Goal: Book appointment/travel/reservation

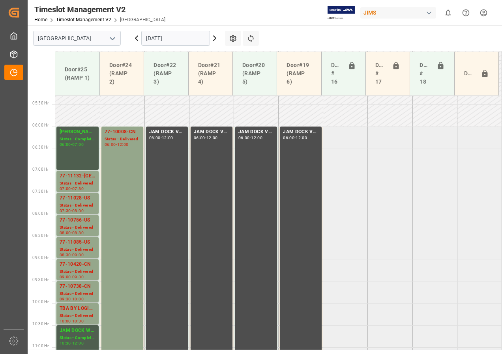
scroll to position [221, 0]
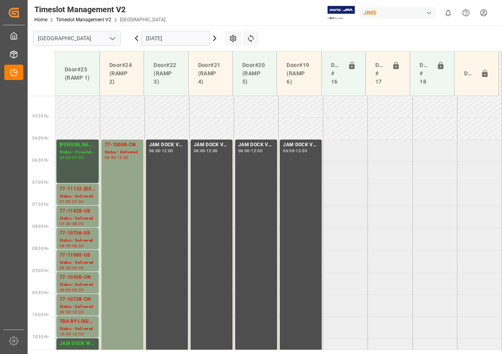
click at [165, 35] on input "[DATE]" at bounding box center [175, 38] width 69 height 15
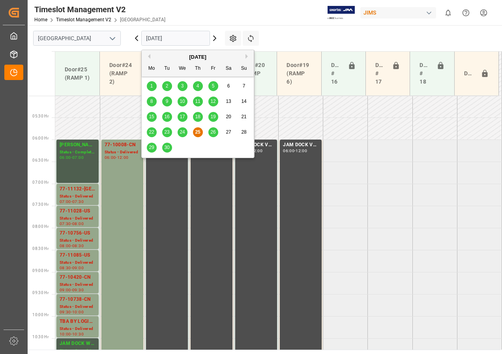
click at [216, 132] on div "26" at bounding box center [213, 132] width 10 height 9
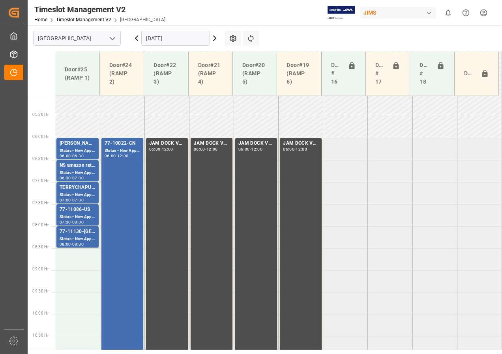
scroll to position [262, 0]
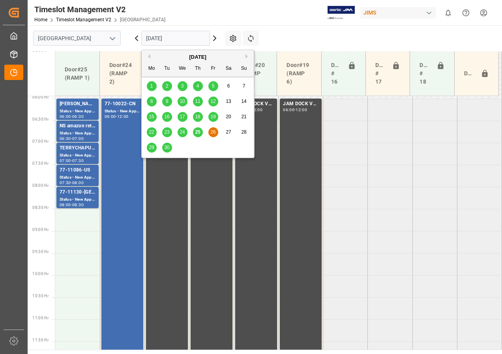
click at [174, 38] on input "[DATE]" at bounding box center [175, 38] width 69 height 15
click at [150, 148] on span "29" at bounding box center [151, 148] width 5 height 6
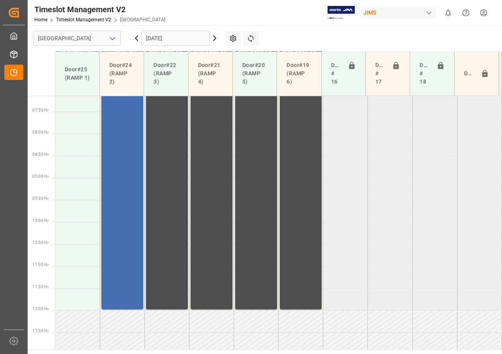
scroll to position [305, 0]
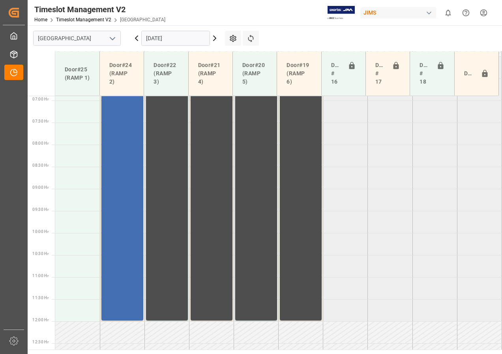
click at [155, 39] on input "[DATE]" at bounding box center [175, 38] width 69 height 15
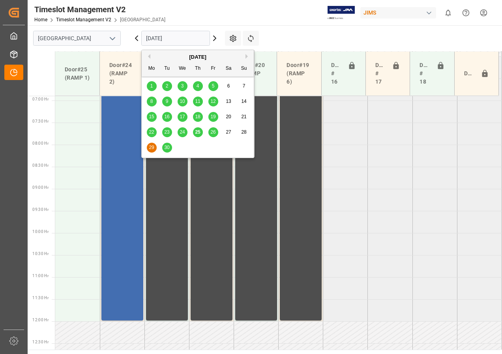
click at [210, 132] on div "26" at bounding box center [213, 132] width 10 height 9
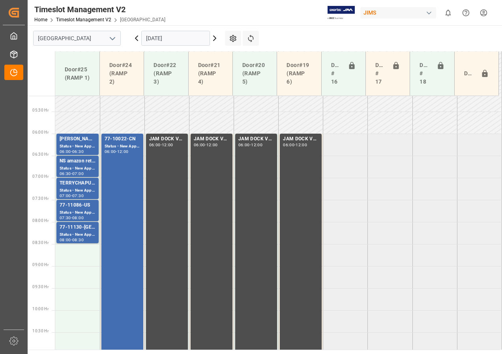
scroll to position [266, 0]
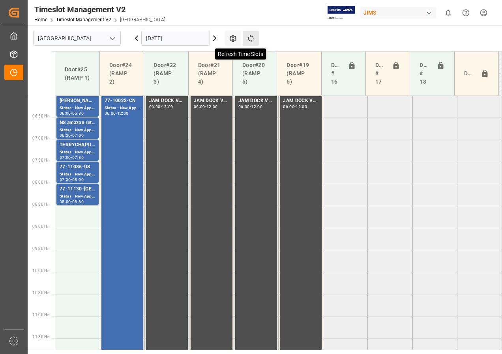
click at [251, 38] on icon at bounding box center [251, 38] width 8 height 8
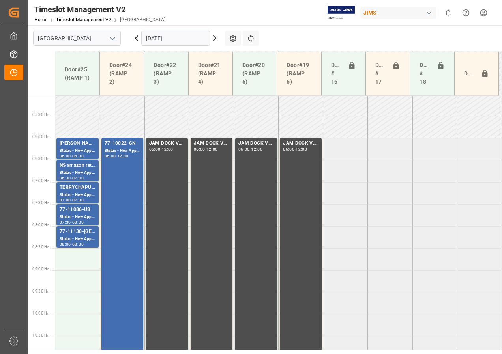
scroll to position [191, 0]
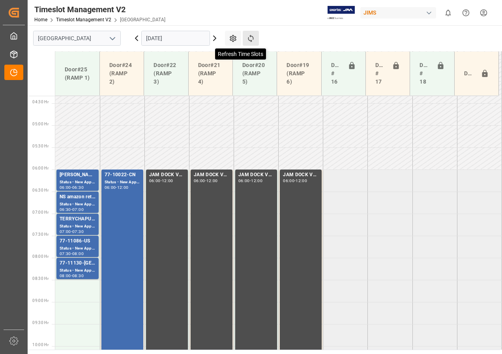
click at [249, 37] on icon at bounding box center [251, 38] width 8 height 8
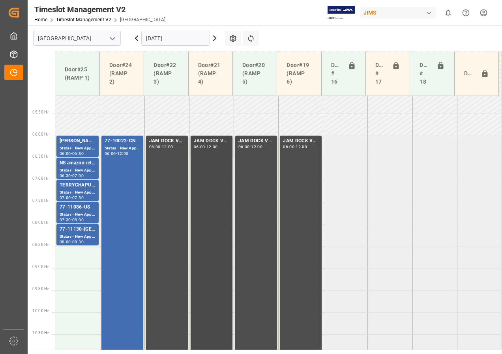
scroll to position [225, 0]
click at [167, 42] on input "[DATE]" at bounding box center [175, 38] width 69 height 15
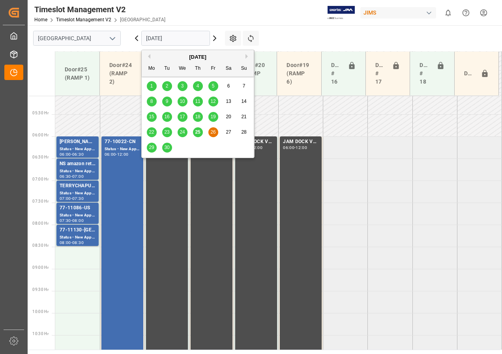
click at [152, 146] on span "29" at bounding box center [151, 148] width 5 height 6
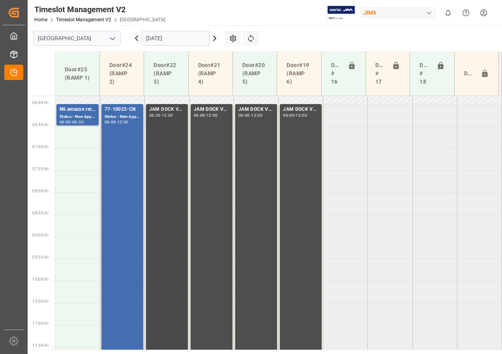
scroll to position [246, 0]
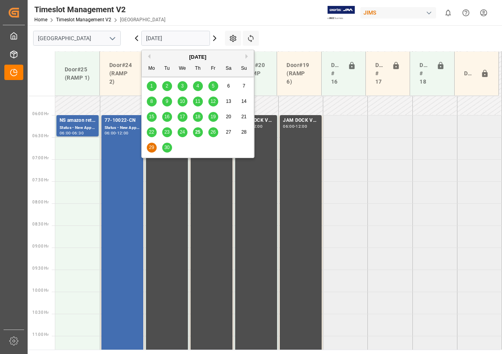
click at [146, 36] on input "[DATE]" at bounding box center [175, 38] width 69 height 15
click at [167, 147] on span "30" at bounding box center [166, 148] width 5 height 6
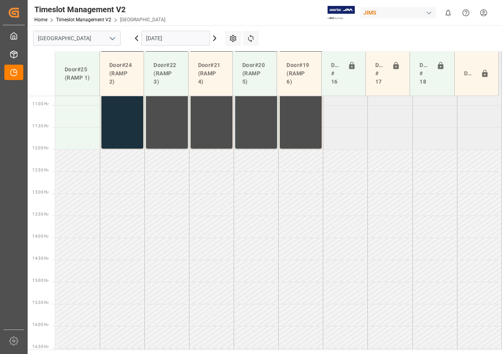
scroll to position [468, 0]
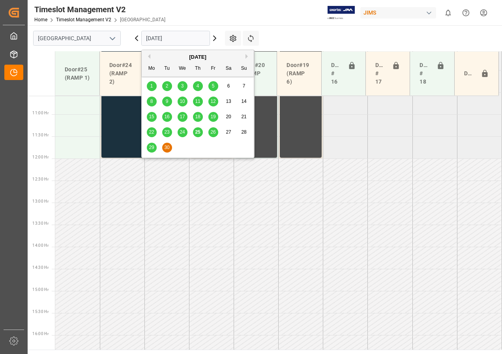
click at [159, 41] on input "[DATE]" at bounding box center [175, 38] width 69 height 15
click at [215, 131] on span "26" at bounding box center [212, 132] width 5 height 6
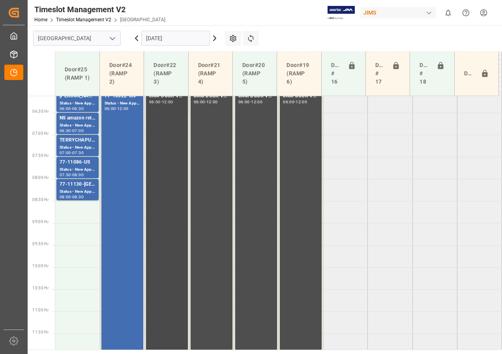
scroll to position [231, 0]
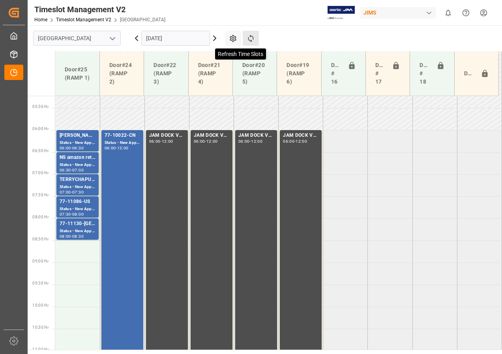
click at [248, 36] on icon at bounding box center [251, 38] width 8 height 8
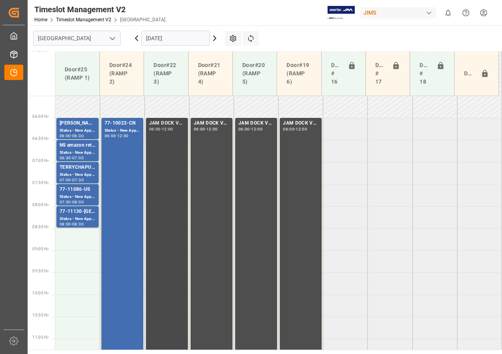
scroll to position [256, 0]
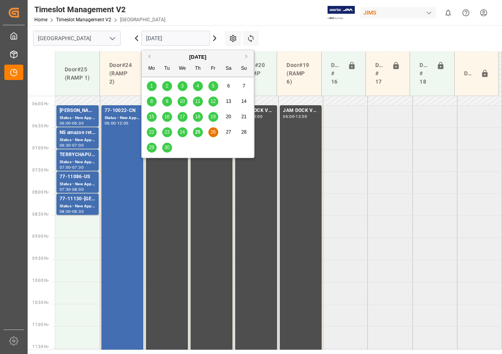
click at [178, 39] on input "[DATE]" at bounding box center [175, 38] width 69 height 15
click at [148, 150] on div "29" at bounding box center [152, 147] width 10 height 9
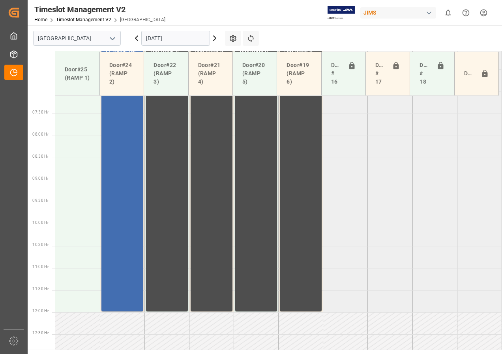
scroll to position [313, 0]
click at [164, 40] on input "[DATE]" at bounding box center [175, 38] width 69 height 15
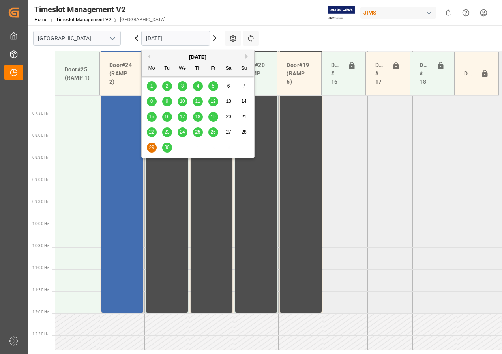
click at [169, 146] on span "30" at bounding box center [166, 148] width 5 height 6
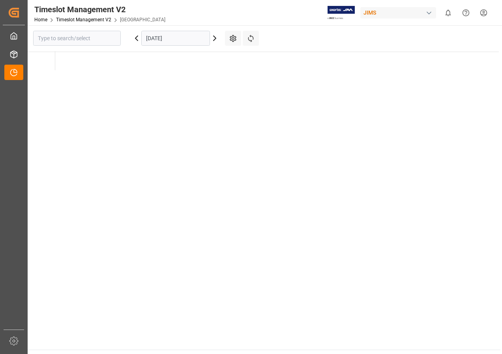
type input "[GEOGRAPHIC_DATA]"
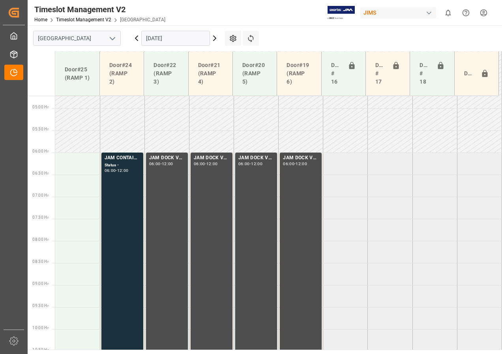
scroll to position [208, 0]
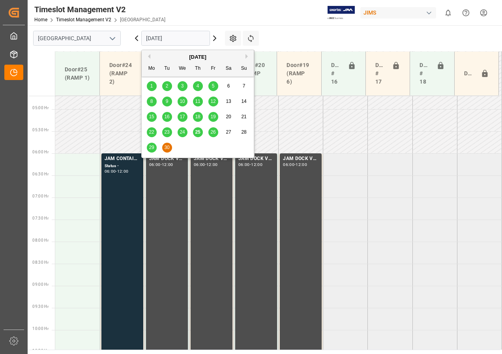
click at [162, 43] on input "[DATE]" at bounding box center [175, 38] width 69 height 15
click at [213, 135] on div "26" at bounding box center [213, 132] width 10 height 9
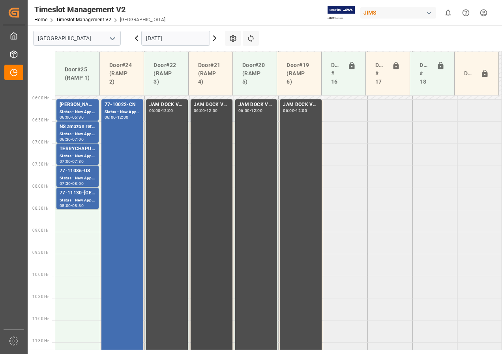
scroll to position [276, 0]
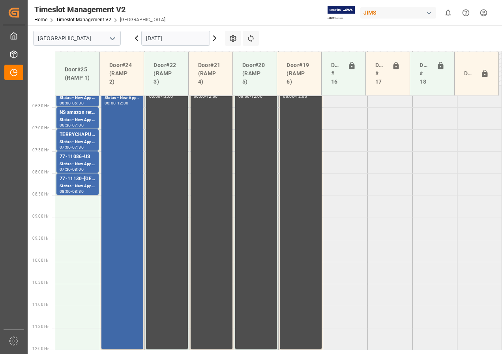
click at [135, 125] on div "77-10022-CN Status - New Appointment 06:00 - 12:00" at bounding box center [123, 217] width 36 height 261
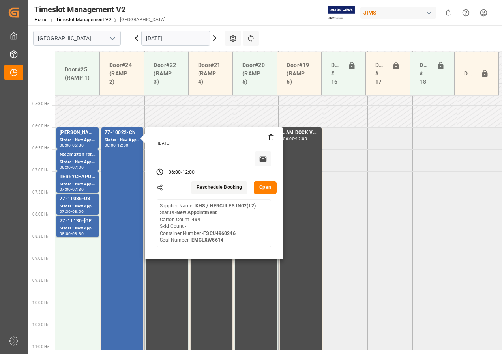
scroll to position [236, 0]
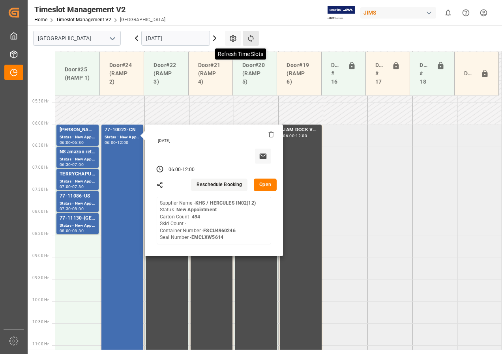
click at [249, 38] on icon at bounding box center [251, 38] width 8 height 8
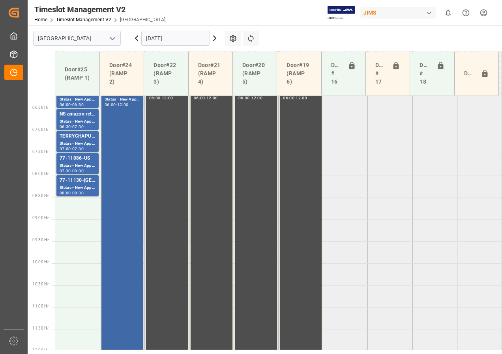
scroll to position [235, 0]
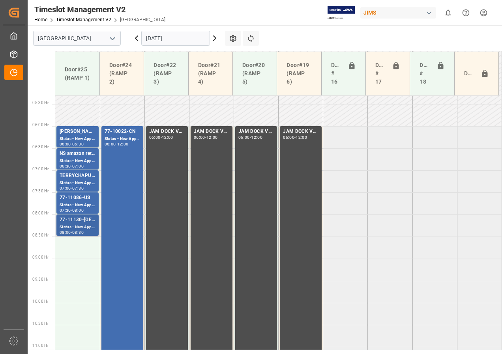
click at [82, 224] on div "Status - New Appointment" at bounding box center [78, 227] width 36 height 7
click at [80, 208] on div "Status - New Appointment" at bounding box center [78, 205] width 36 height 7
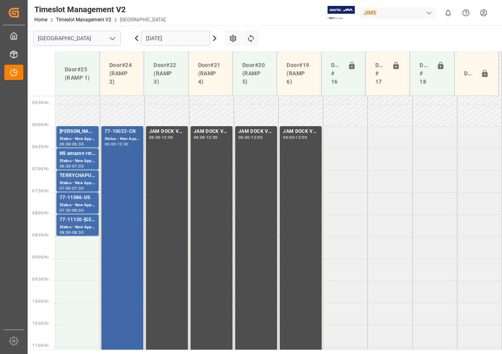
click at [121, 177] on div "77-10022-CN Status - New Appointment 06:00 - 12:00" at bounding box center [123, 258] width 36 height 261
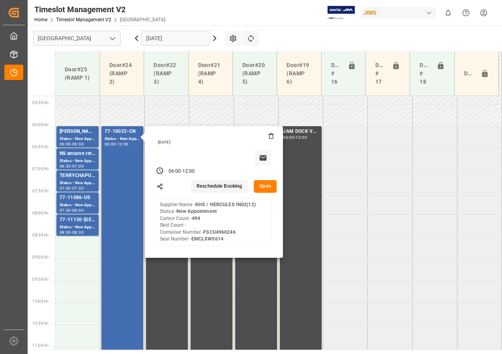
click at [260, 185] on button "Open" at bounding box center [265, 186] width 23 height 13
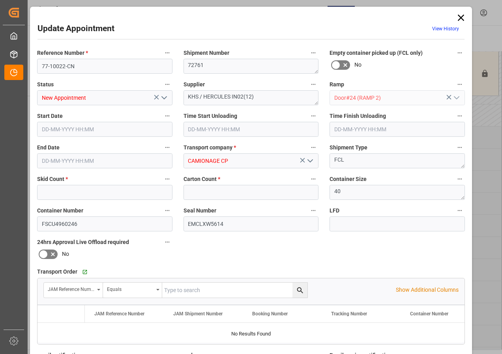
type input "0"
type input "494"
type input "[DATE] 06:00"
type input "[DATE] 12:00"
type input "[DATE] 20:05"
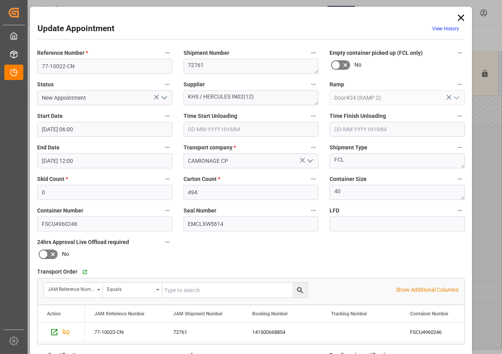
click at [457, 15] on icon at bounding box center [460, 17] width 11 height 11
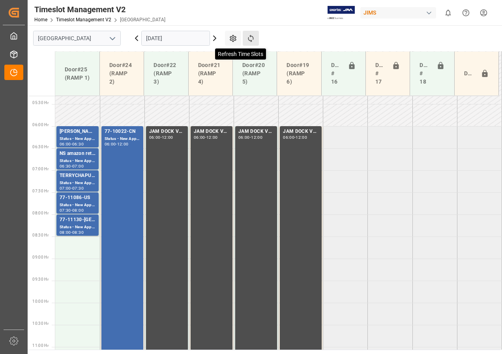
click at [251, 38] on icon at bounding box center [251, 38] width 8 height 8
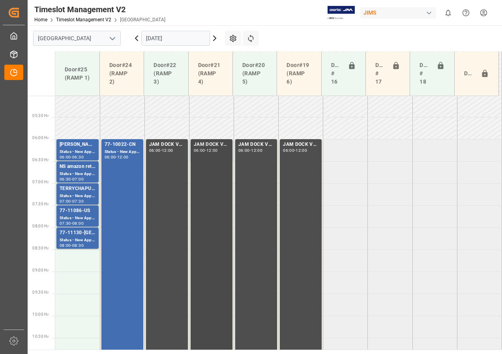
scroll to position [236, 0]
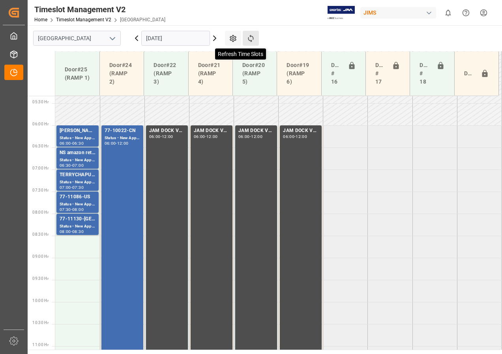
click at [252, 37] on icon at bounding box center [251, 38] width 6 height 7
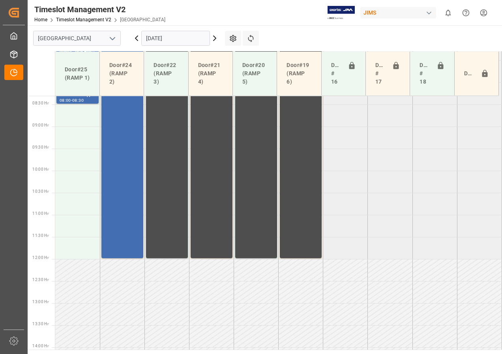
scroll to position [354, 0]
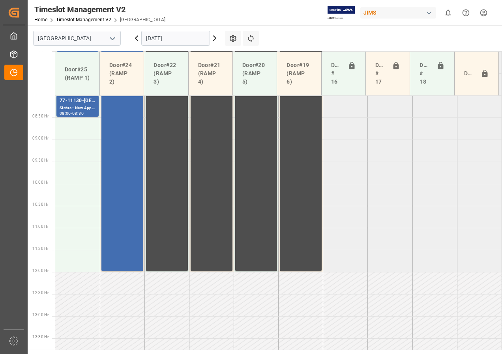
click at [161, 43] on input "[DATE]" at bounding box center [175, 38] width 69 height 15
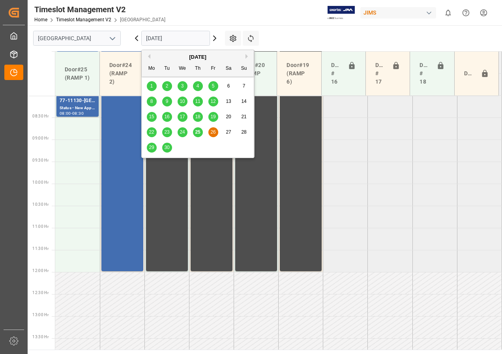
click at [149, 145] on span "29" at bounding box center [151, 148] width 5 height 6
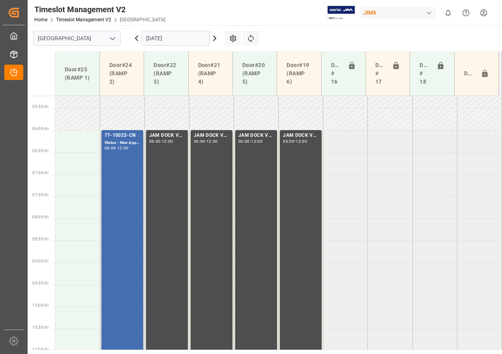
scroll to position [268, 0]
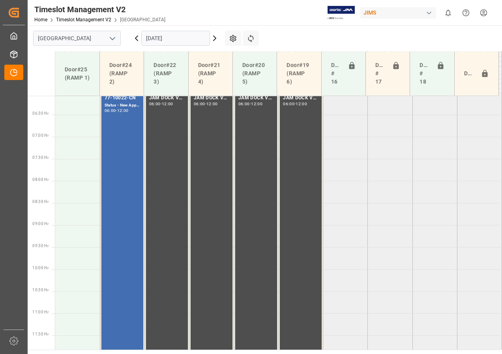
click at [156, 39] on input "[DATE]" at bounding box center [175, 38] width 69 height 15
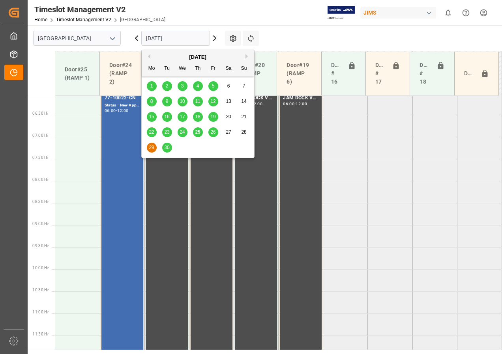
click at [166, 147] on span "30" at bounding box center [166, 148] width 5 height 6
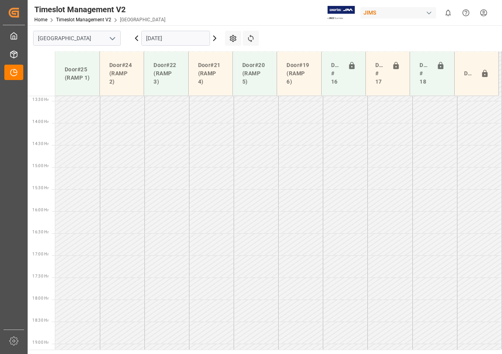
scroll to position [630, 0]
click at [171, 38] on input "[DATE]" at bounding box center [175, 38] width 69 height 15
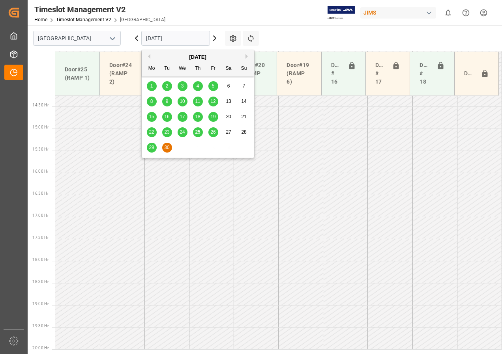
click at [210, 133] on div "26" at bounding box center [213, 132] width 10 height 9
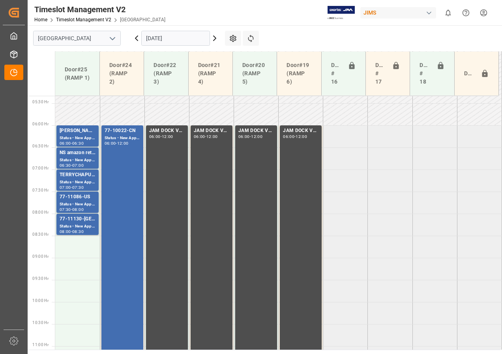
scroll to position [275, 0]
